Goal: Transaction & Acquisition: Purchase product/service

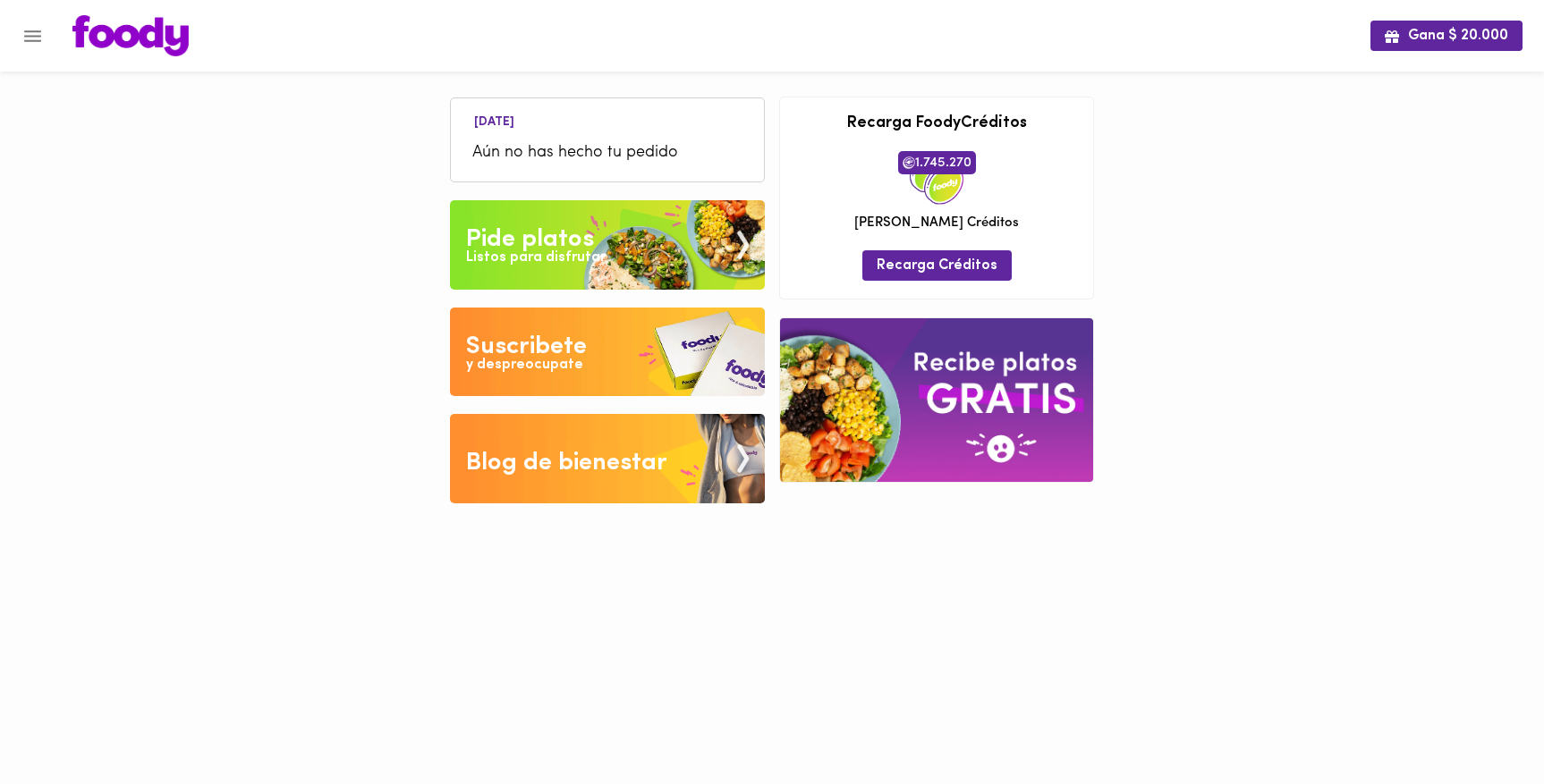
click at [23, 42] on icon "Menu" at bounding box center [32, 36] width 22 height 22
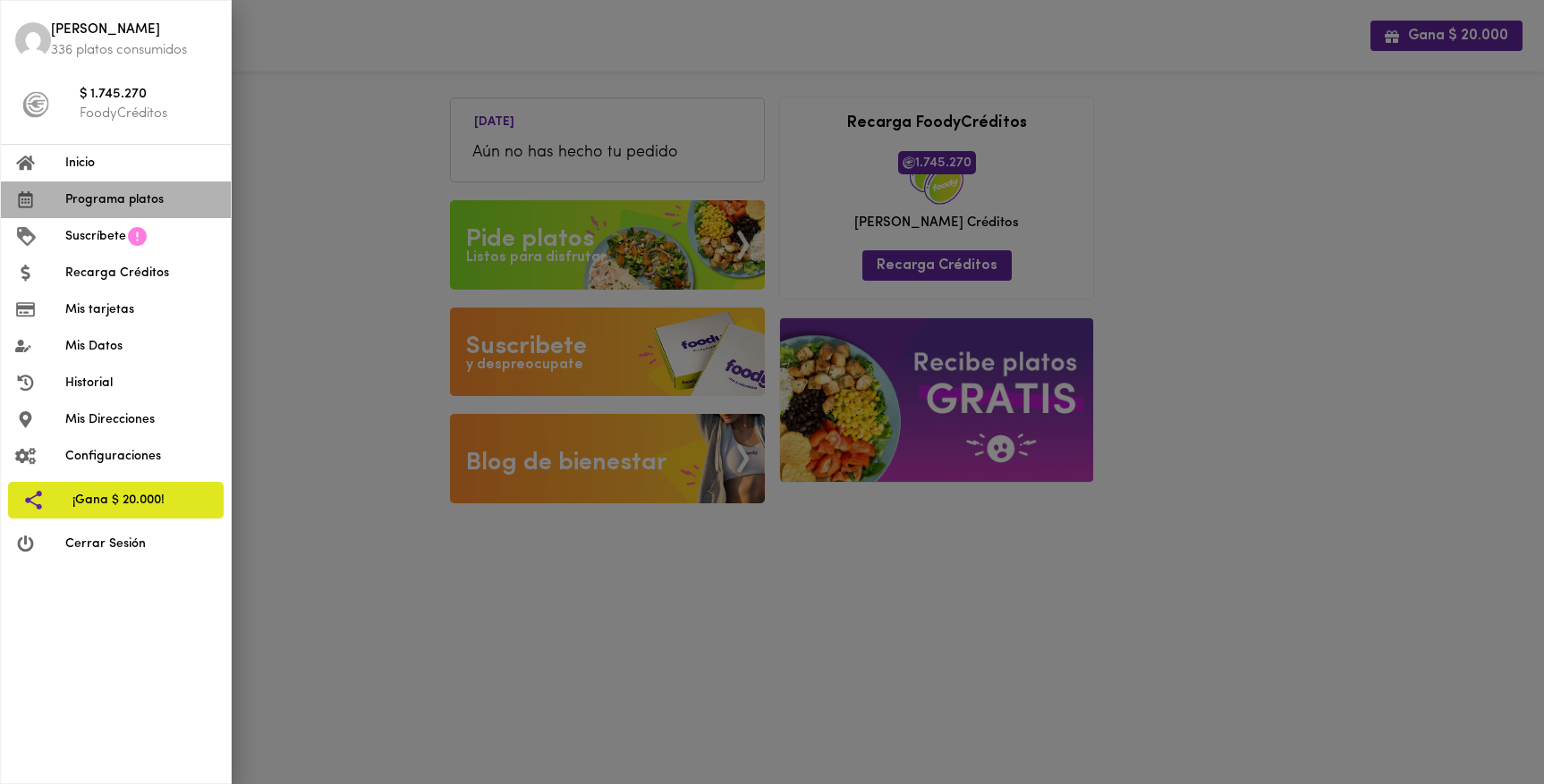
click at [140, 196] on span "Programa platos" at bounding box center [140, 199] width 151 height 19
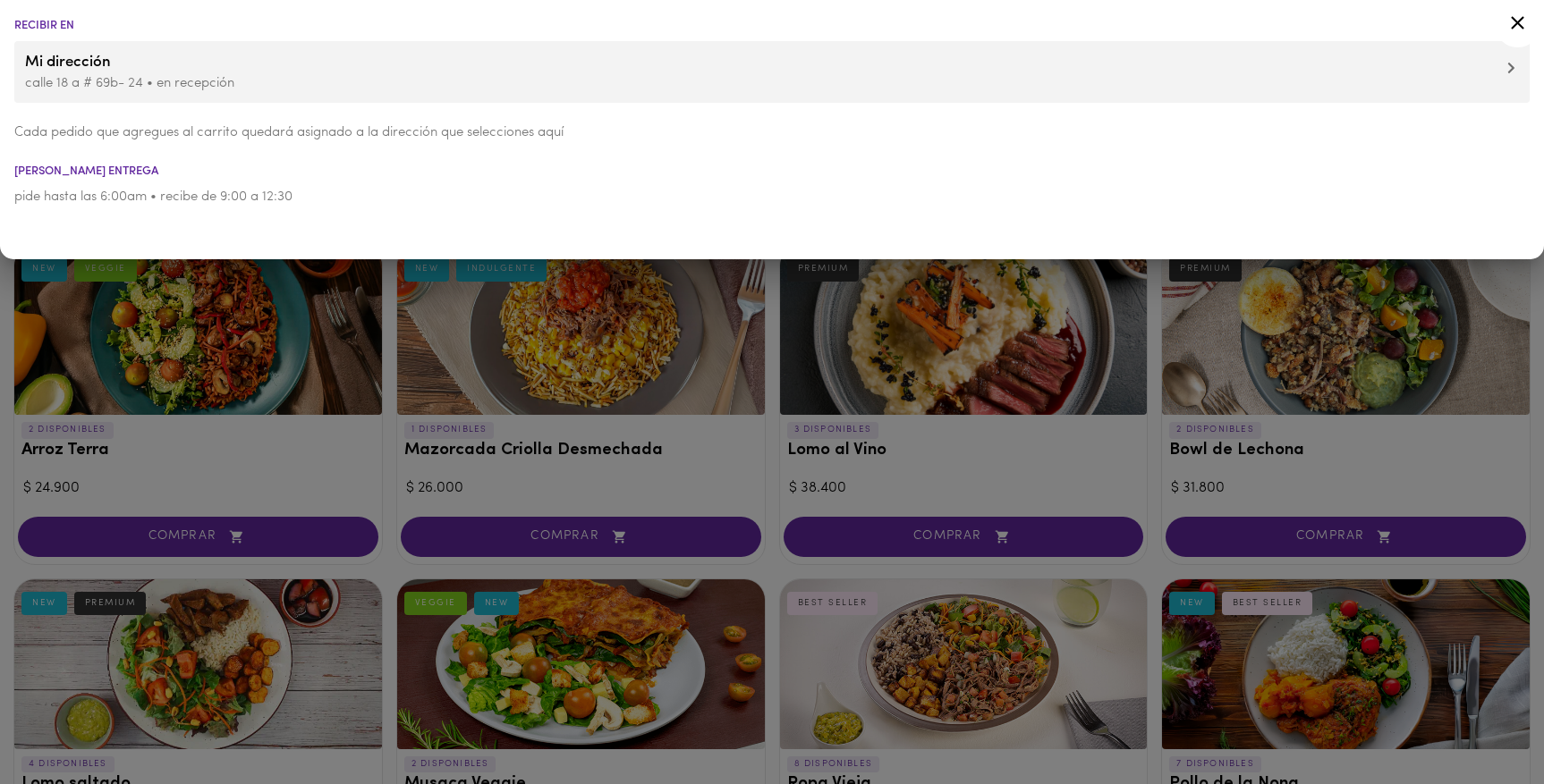
click at [375, 453] on div at bounding box center [772, 392] width 1544 height 784
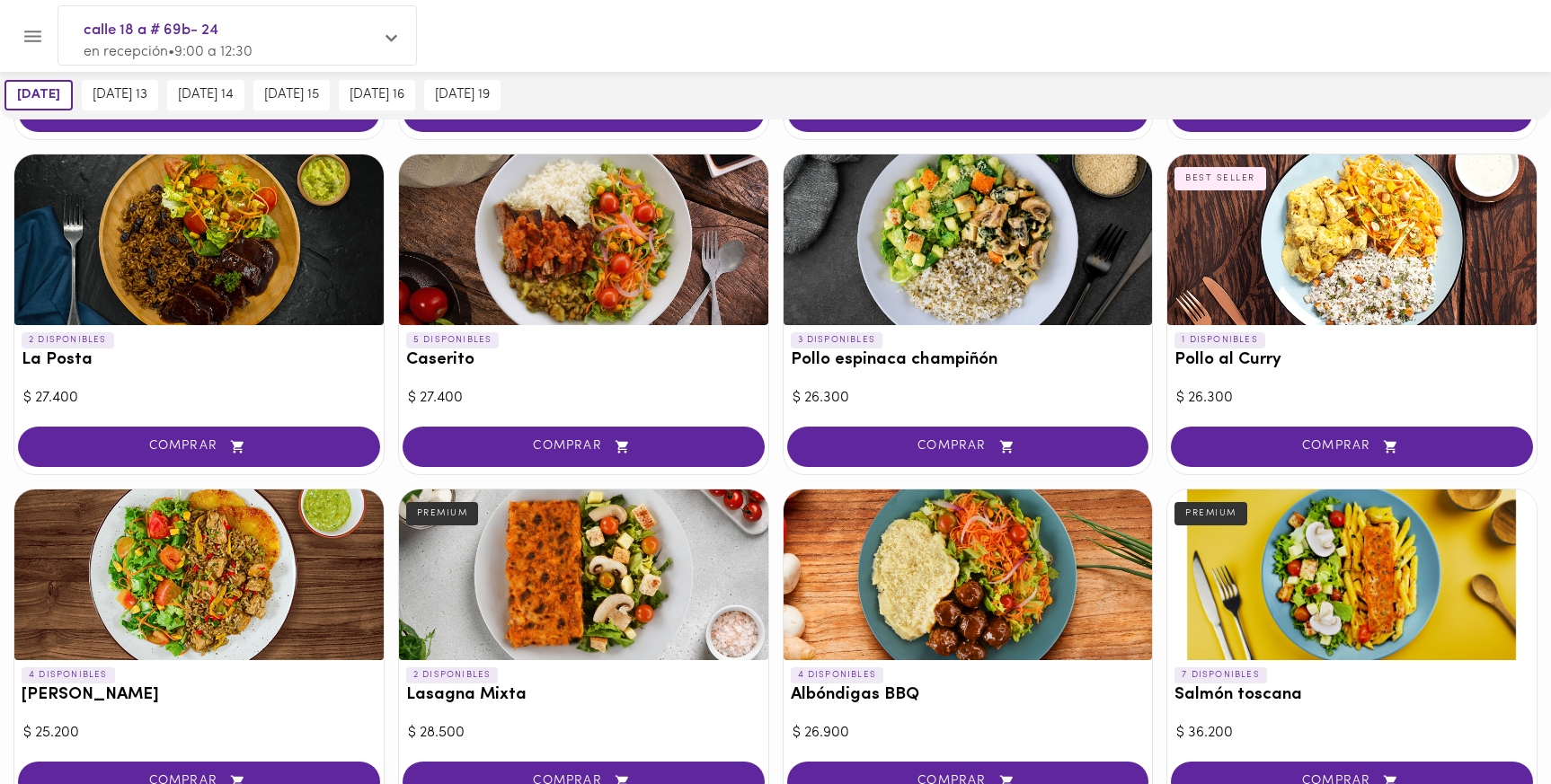
scroll to position [762, 0]
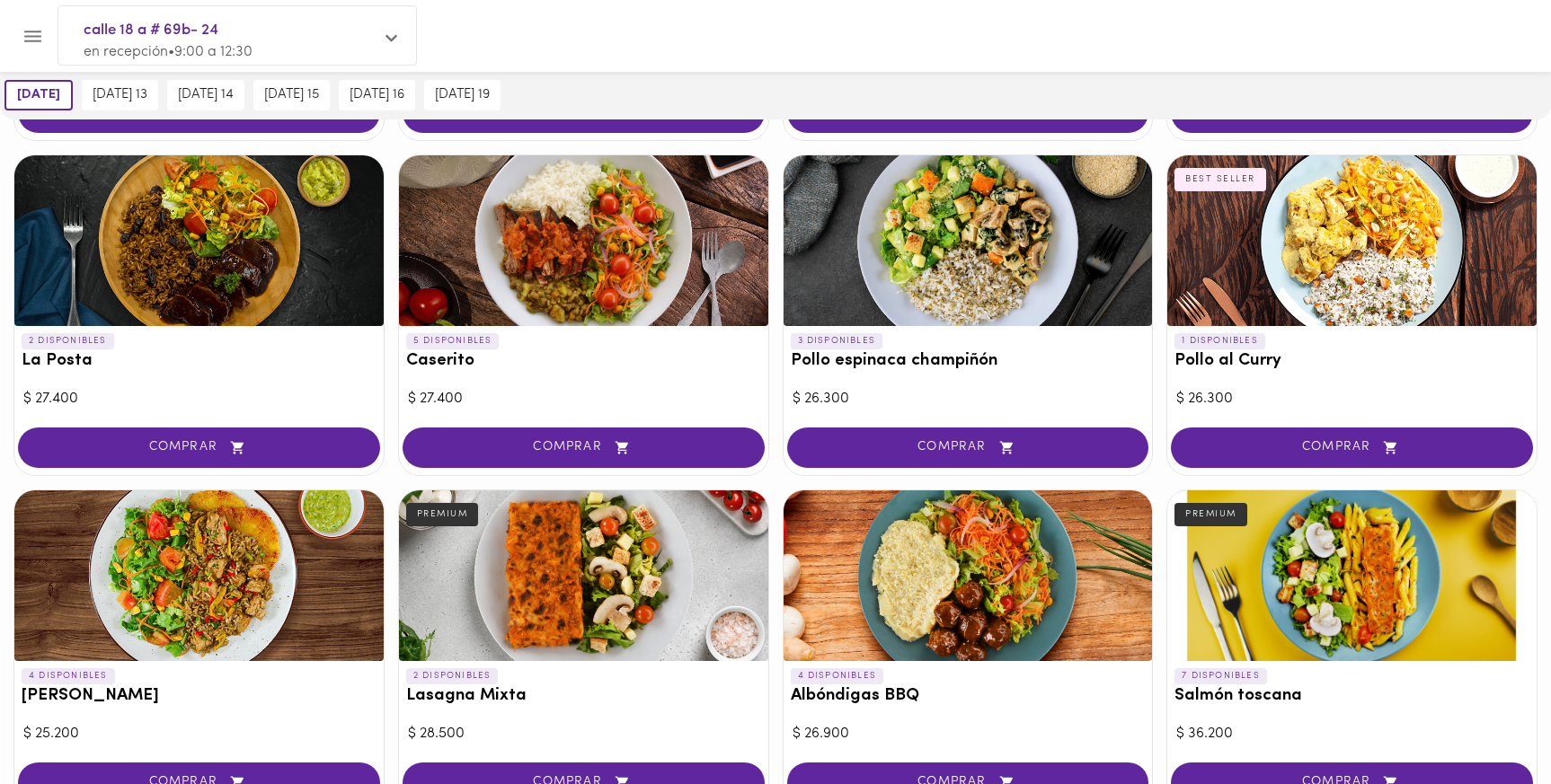
click at [259, 594] on div at bounding box center [199, 576] width 369 height 171
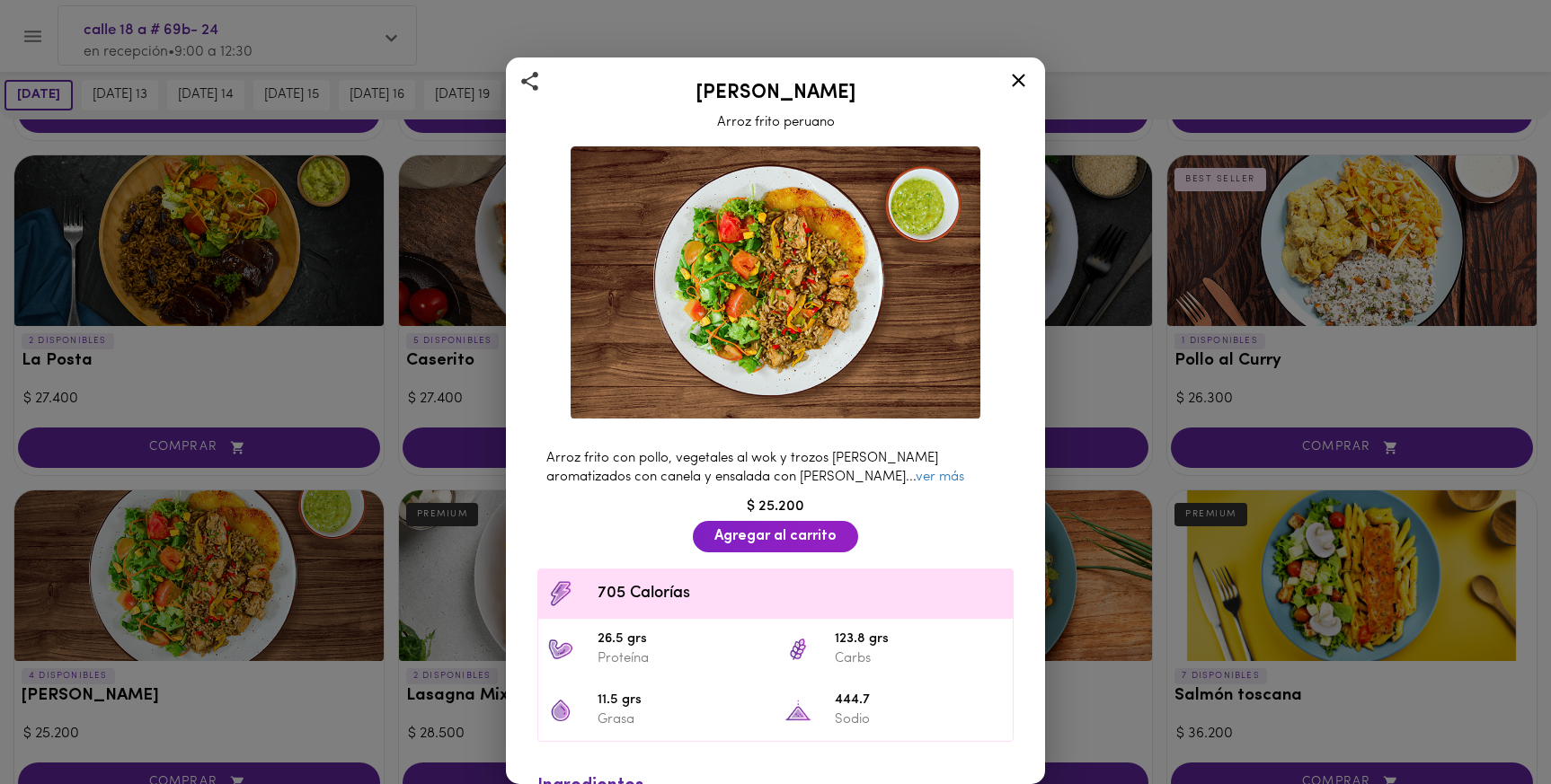
click at [1022, 219] on div "Arroz frito con pollo, vegetales al wok y trozos [PERSON_NAME] aromatizados con…" at bounding box center [775, 518] width 509 height 757
click at [1024, 81] on icon at bounding box center [1018, 80] width 22 height 22
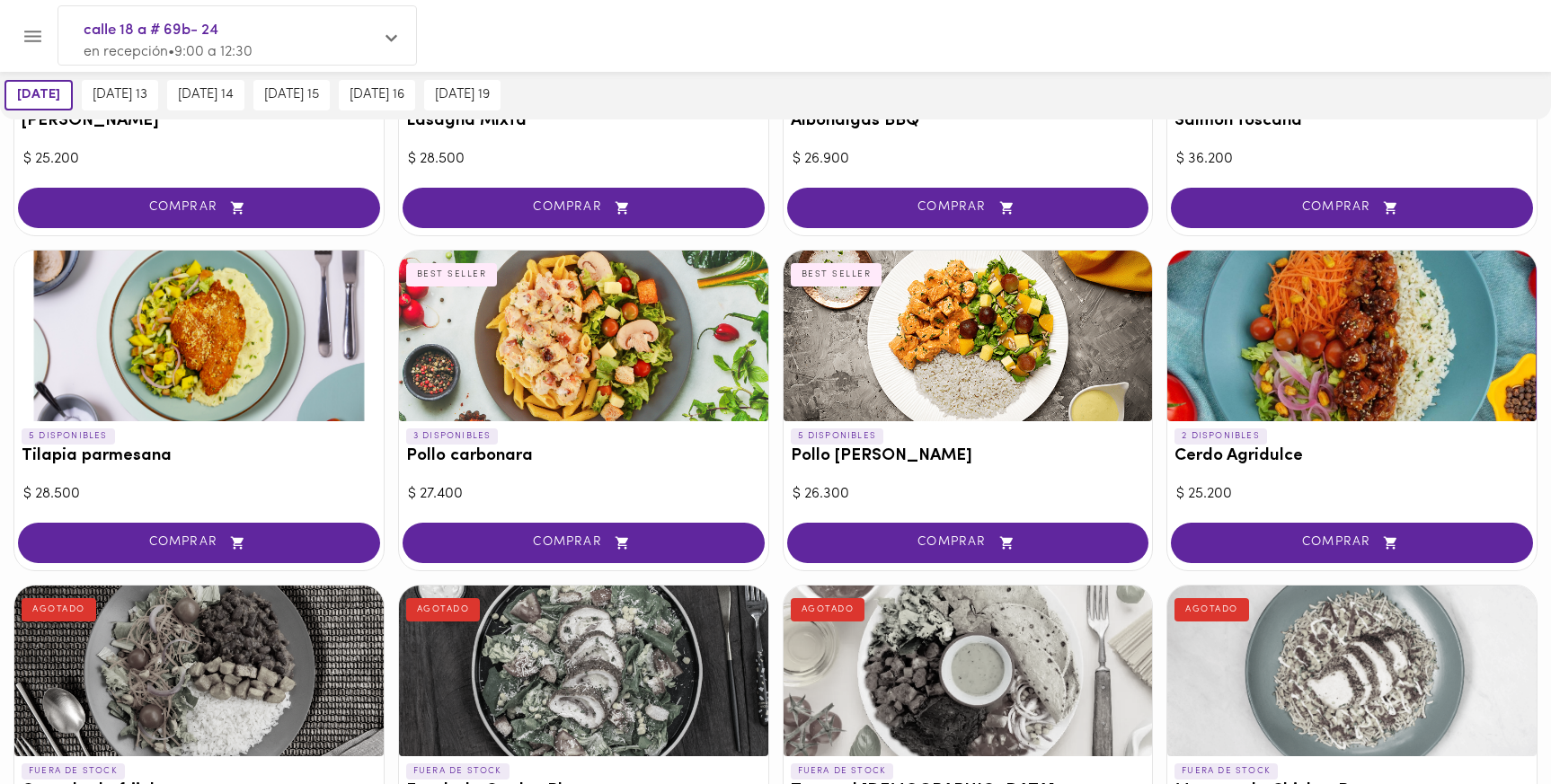
scroll to position [1370, 0]
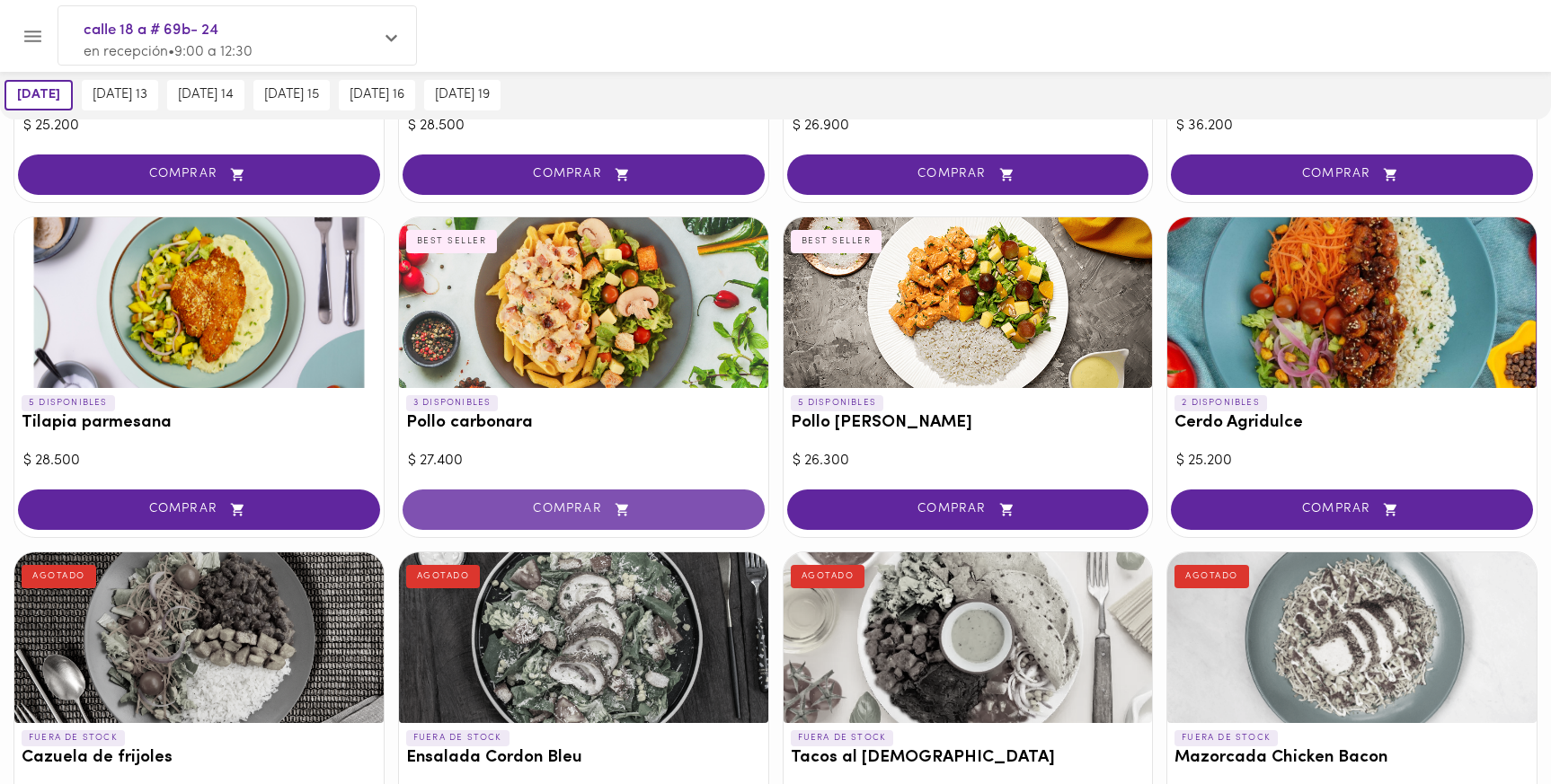
click at [526, 501] on button "COMPRAR" at bounding box center [583, 510] width 362 height 40
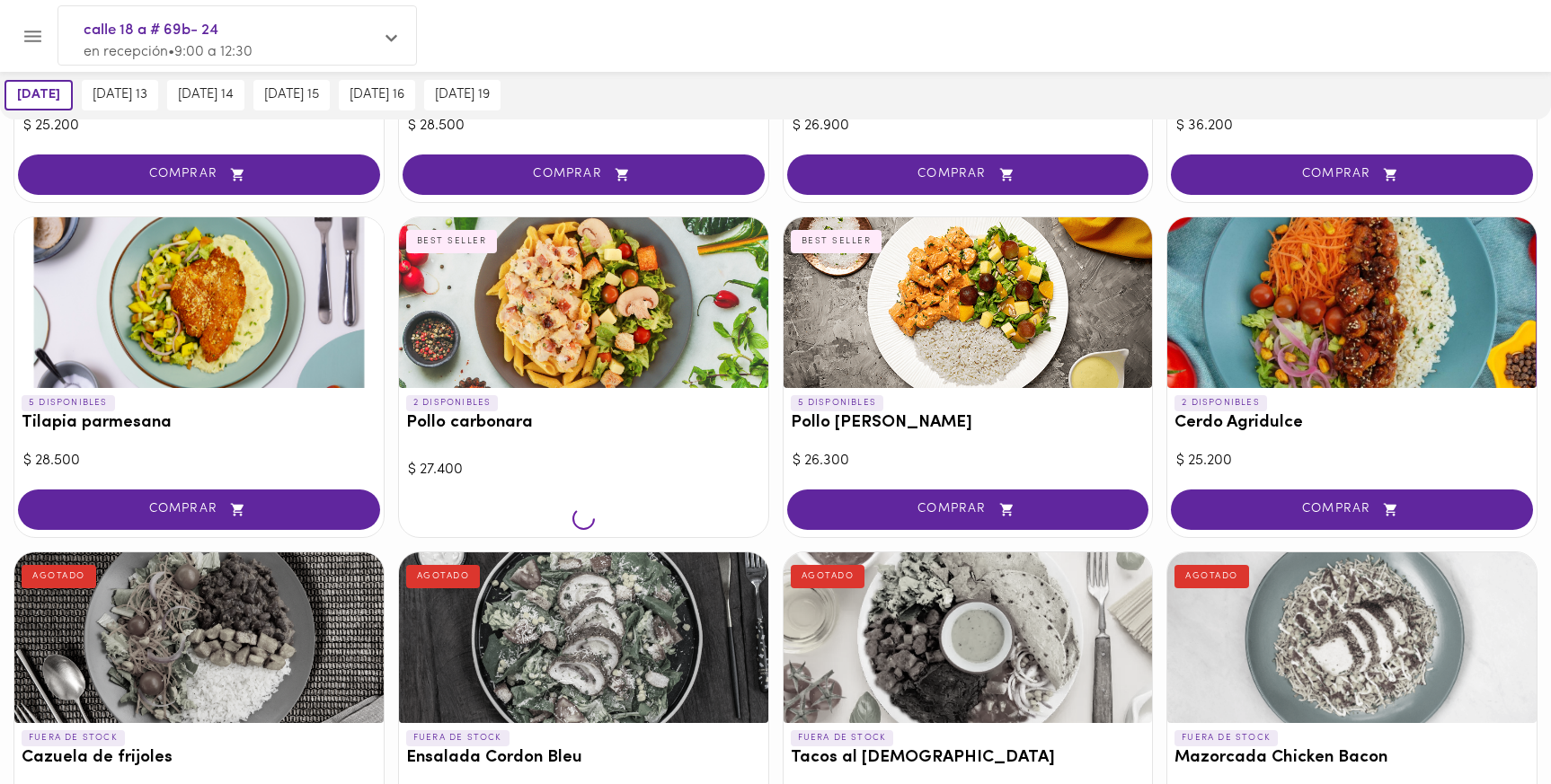
scroll to position [1371, 0]
